Goal: Information Seeking & Learning: Learn about a topic

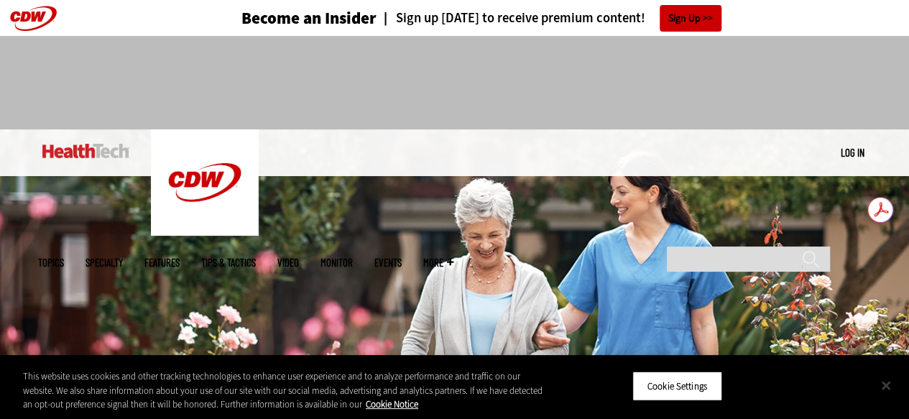
click at [890, 383] on button "Close" at bounding box center [886, 385] width 32 height 32
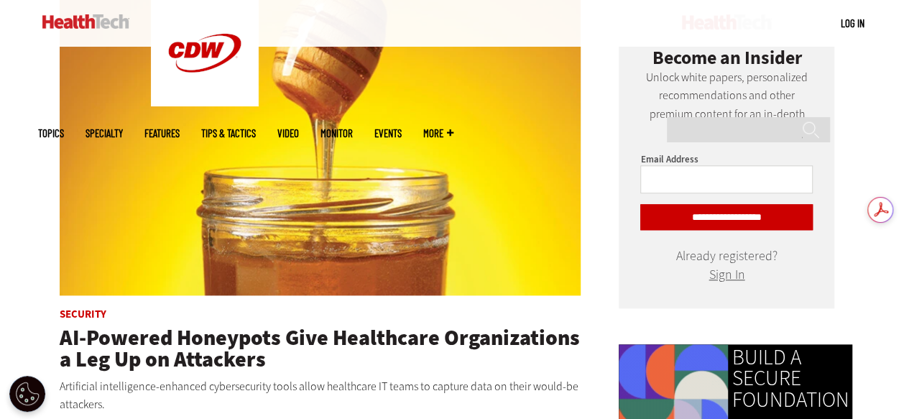
scroll to position [669, 0]
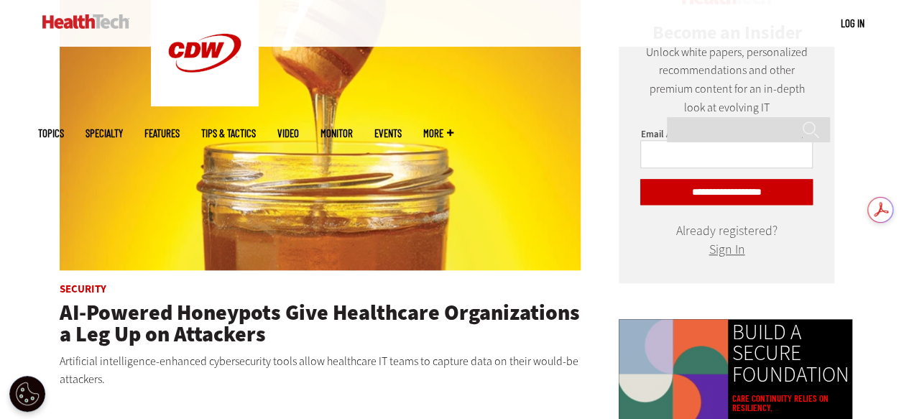
drag, startPoint x: 912, startPoint y: 36, endPoint x: 919, endPoint y: 100, distance: 64.4
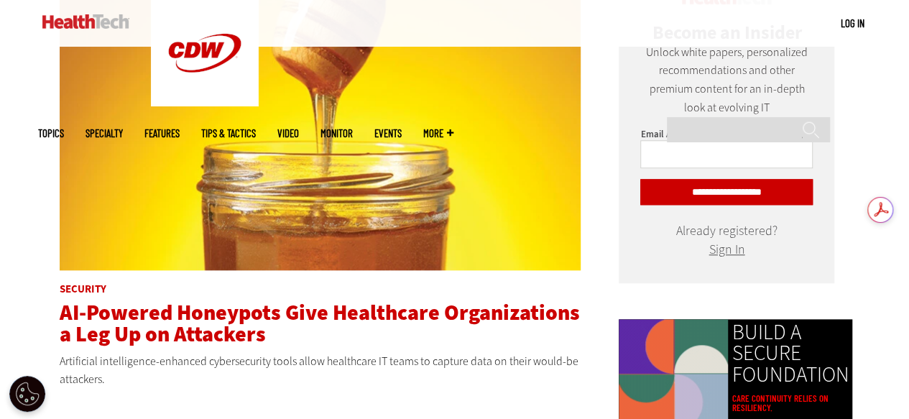
click at [240, 305] on span "AI-Powered Honeypots Give Healthcare Organizations a Leg Up on Attackers" at bounding box center [320, 323] width 520 height 50
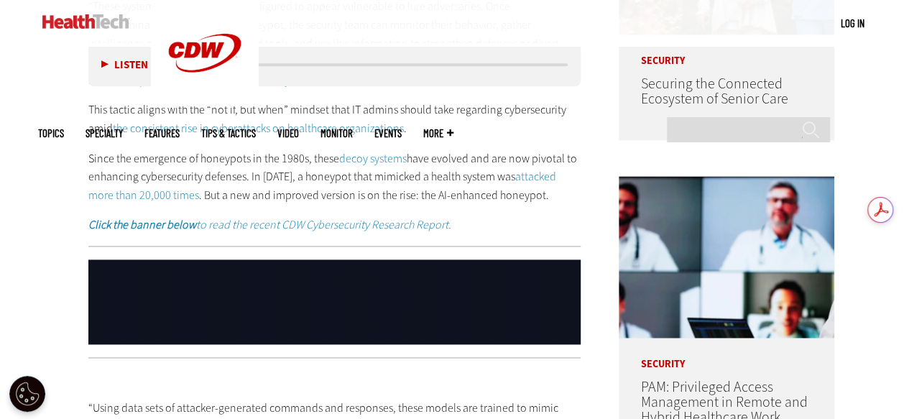
scroll to position [964, 0]
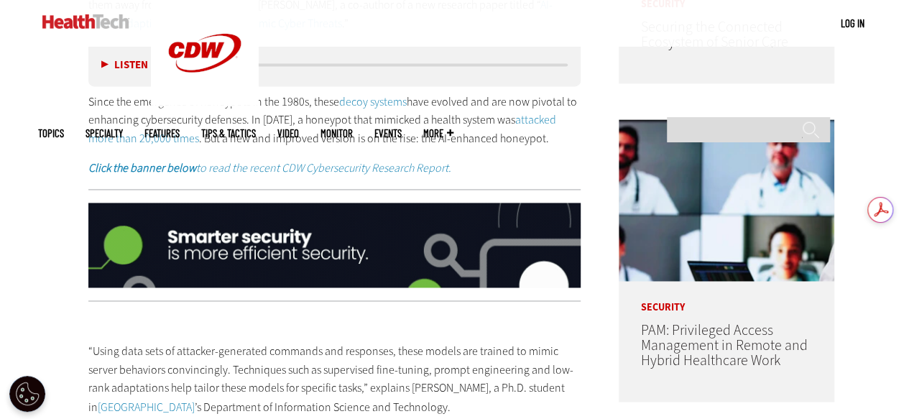
drag, startPoint x: 917, startPoint y: 36, endPoint x: 919, endPoint y: 143, distance: 107.1
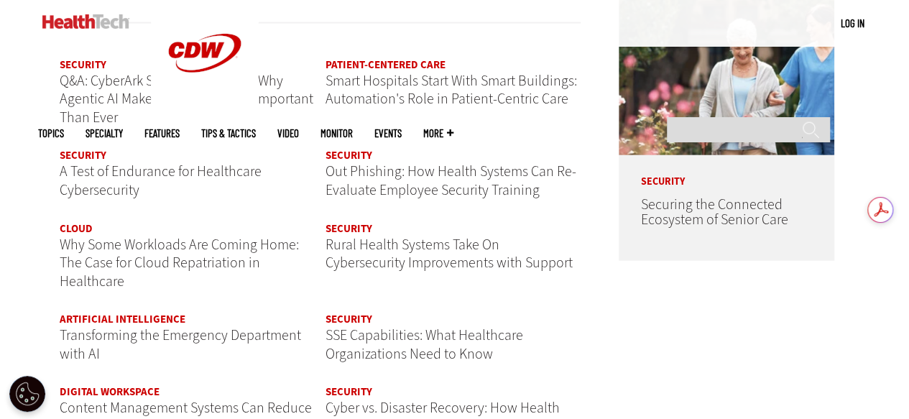
scroll to position [1957, 0]
